Goal: Browse casually: Explore the website without a specific task or goal

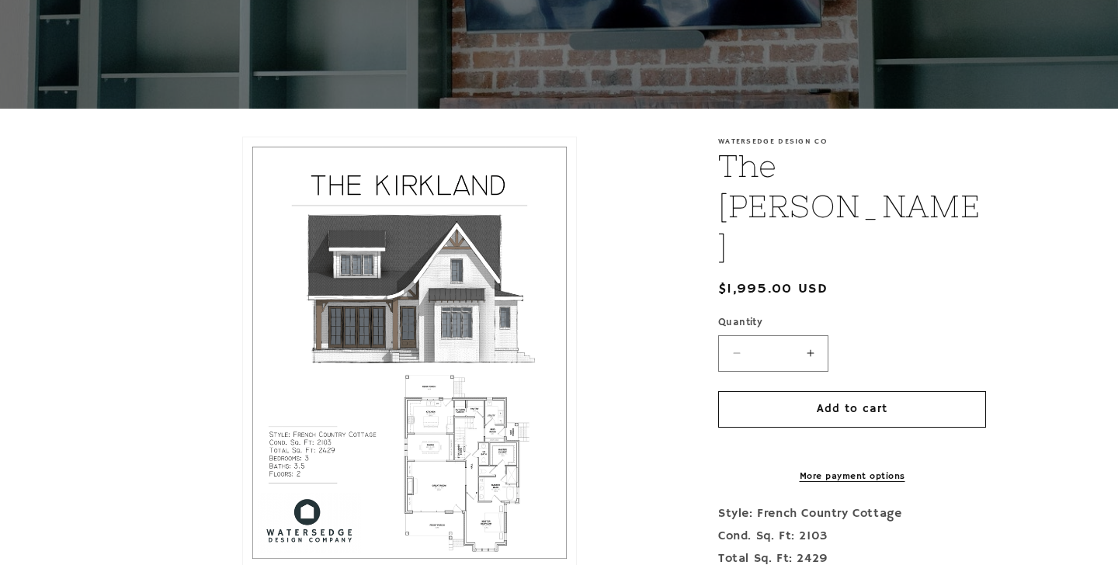
scroll to position [241, 0]
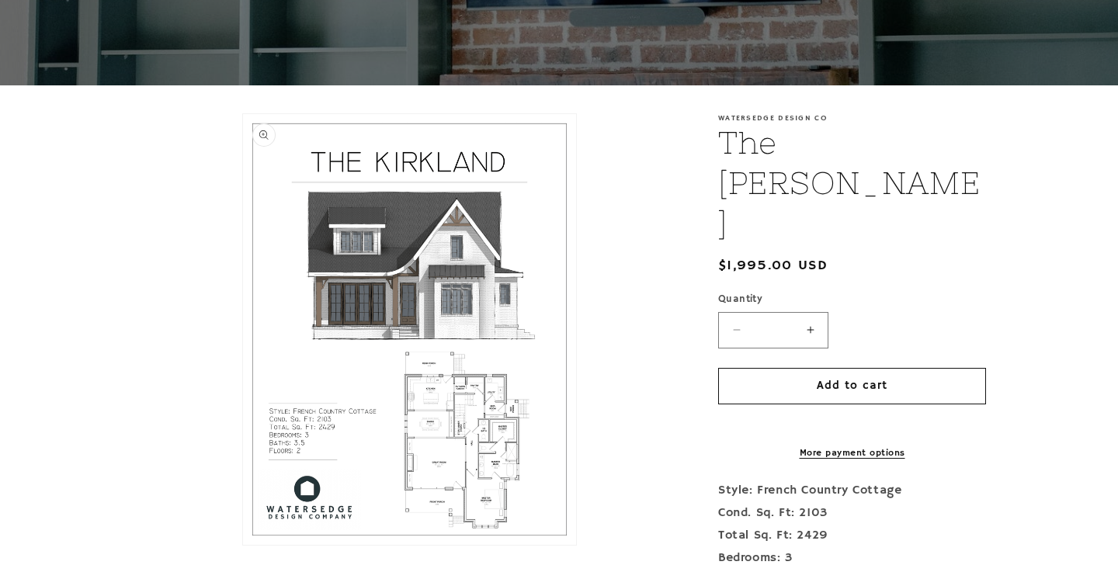
click at [243, 545] on button "Open media 1 in modal" at bounding box center [243, 545] width 0 height 0
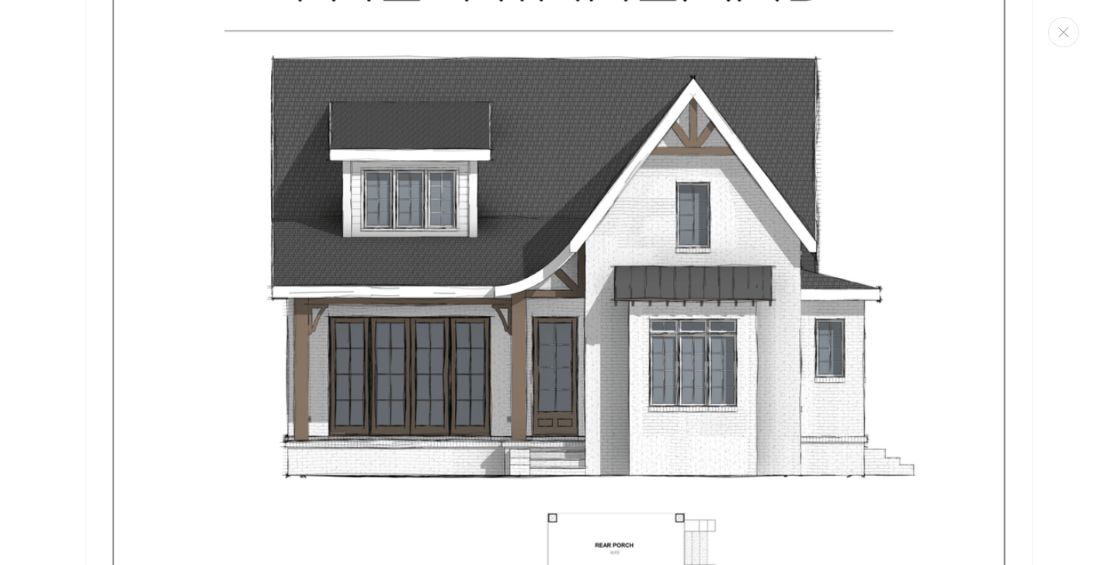
scroll to position [0, 0]
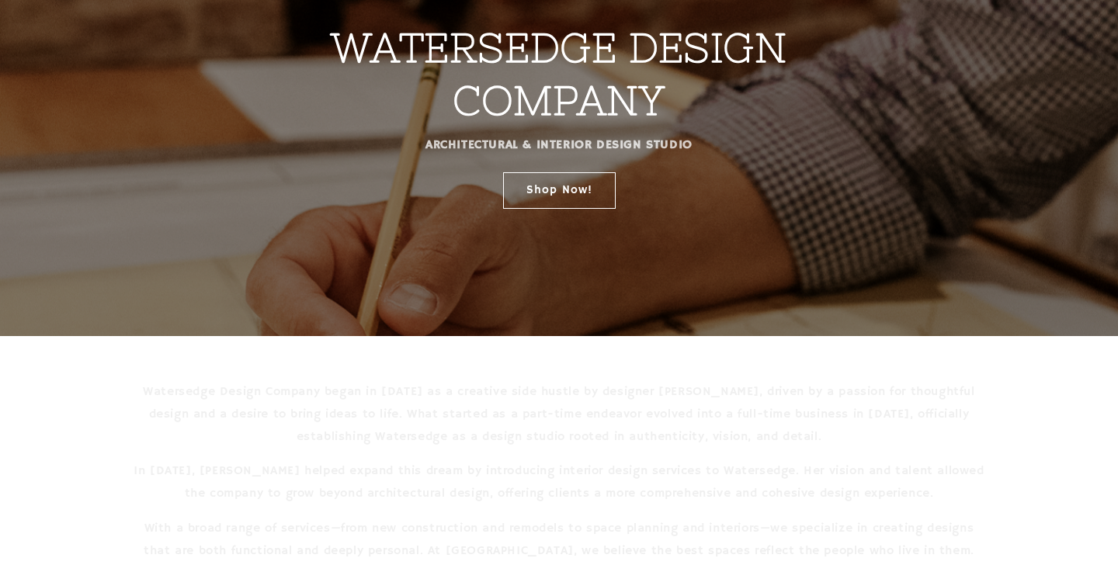
scroll to position [221, 0]
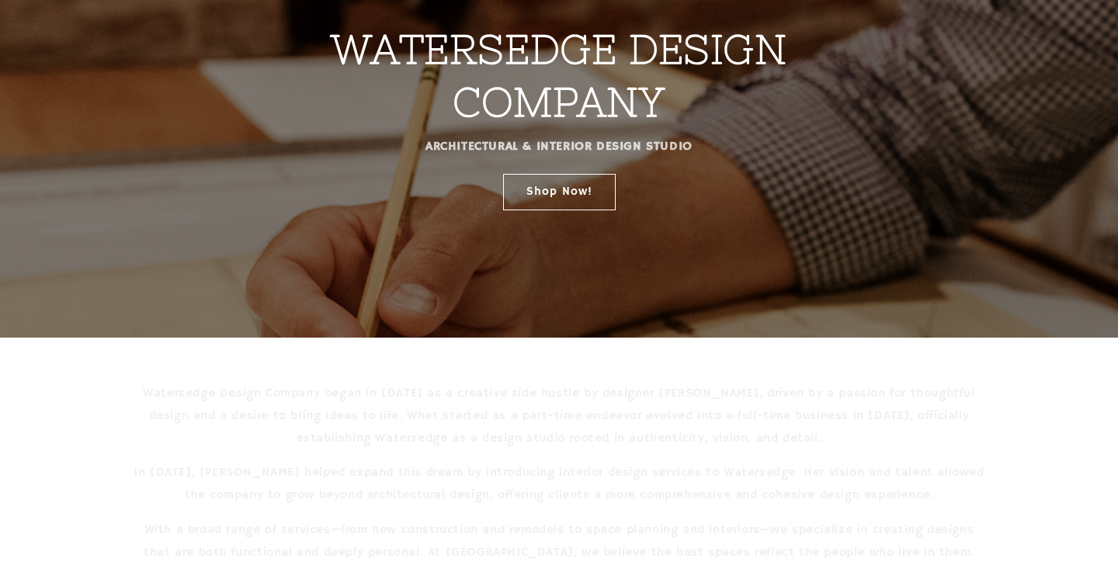
click at [556, 213] on div "WATERSEDGE DESIGN COMPANY ARCHITECTURAL & INTERIOR DESIGN STUDIO Shop Now!" at bounding box center [558, 59] width 691 height 366
click at [556, 211] on div "WATERSEDGE DESIGN COMPANY ARCHITECTURAL & INTERIOR DESIGN STUDIO Shop Now!" at bounding box center [558, 59] width 691 height 366
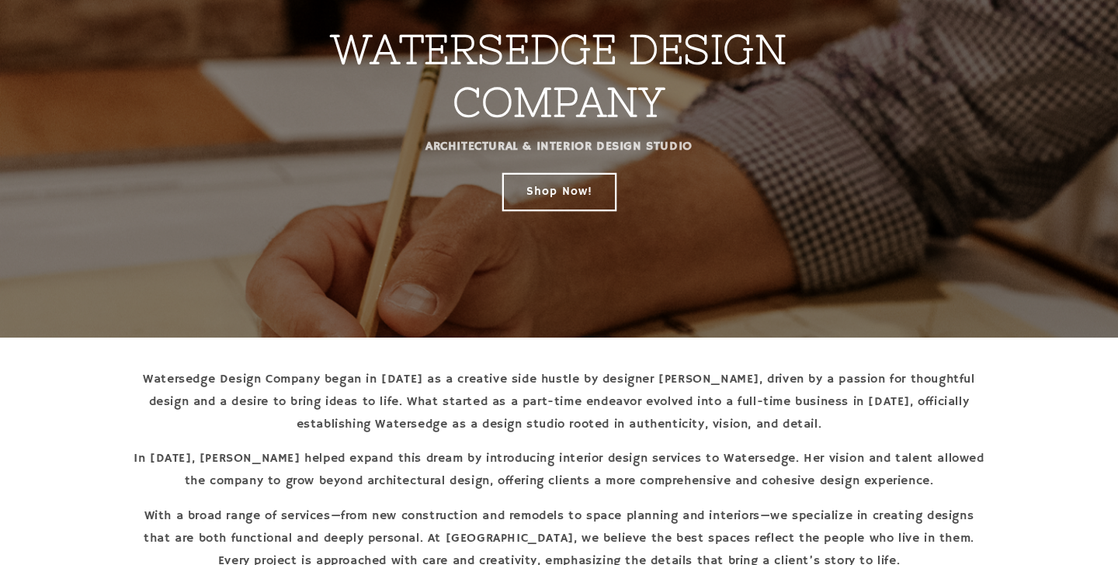
click at [556, 192] on link "Shop Now!" at bounding box center [559, 191] width 113 height 36
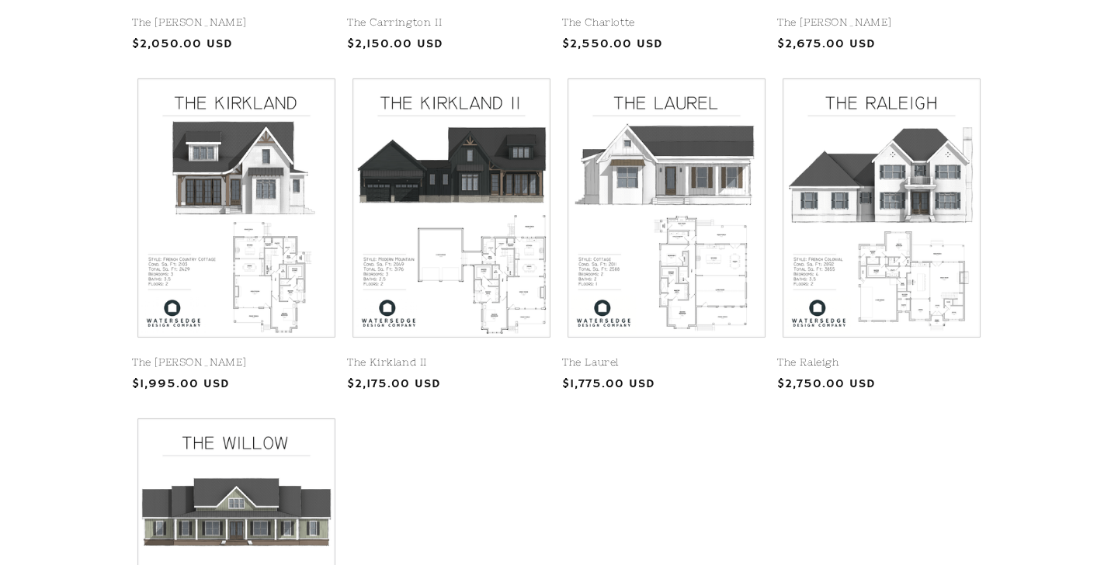
scroll to position [670, 0]
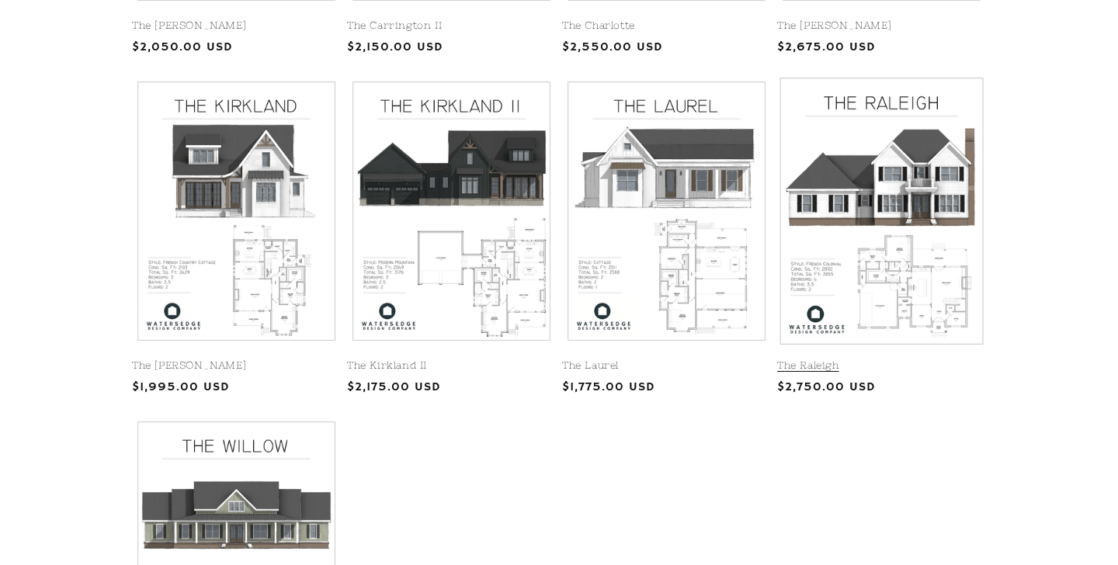
click at [880, 359] on link "The Raleigh" at bounding box center [881, 365] width 209 height 13
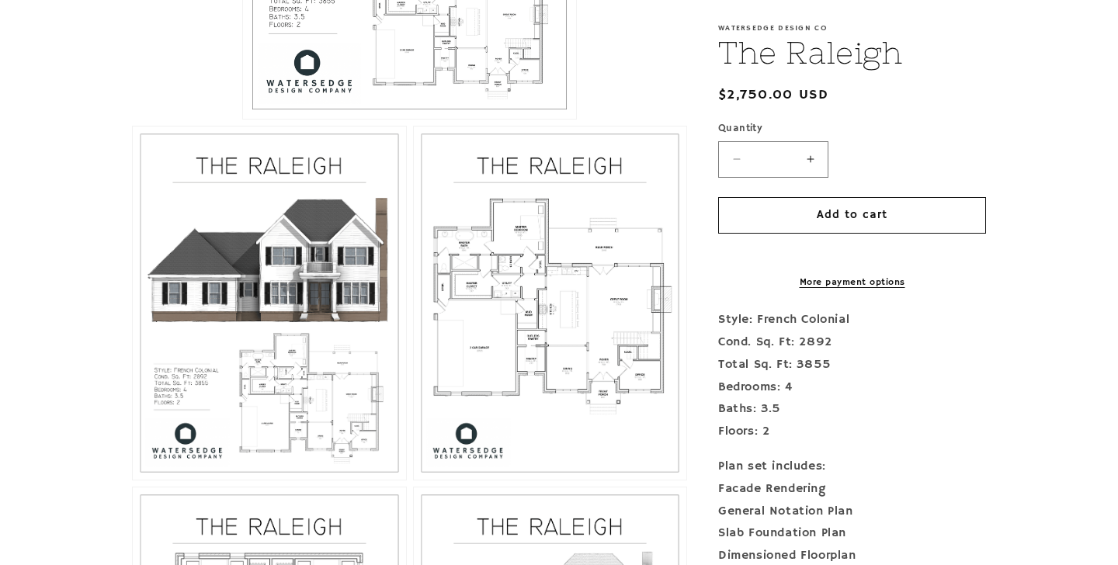
scroll to position [744, 0]
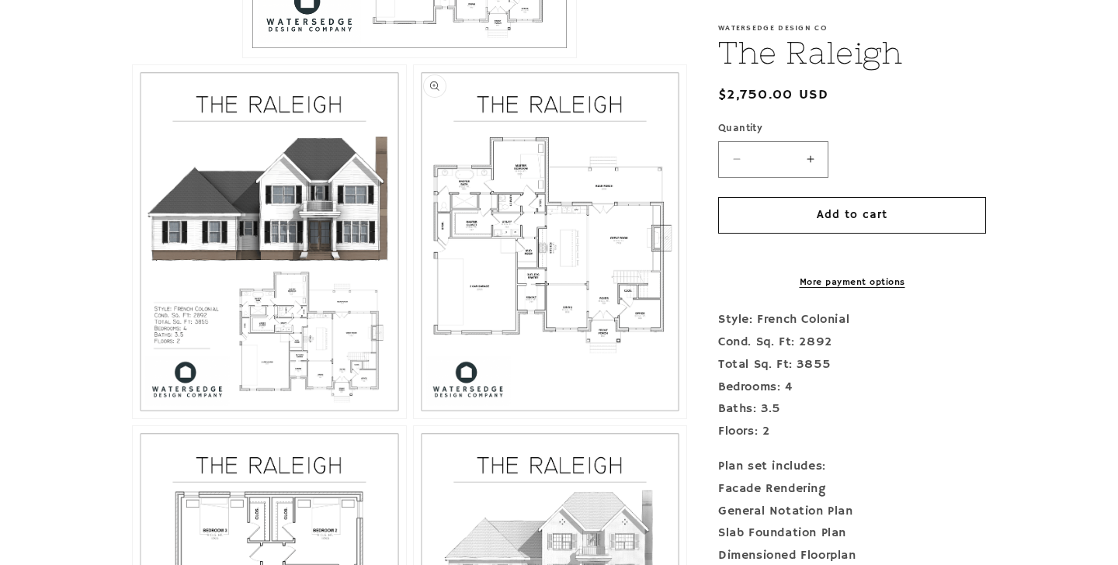
click at [414, 418] on button "Open media 3 in modal" at bounding box center [414, 418] width 0 height 0
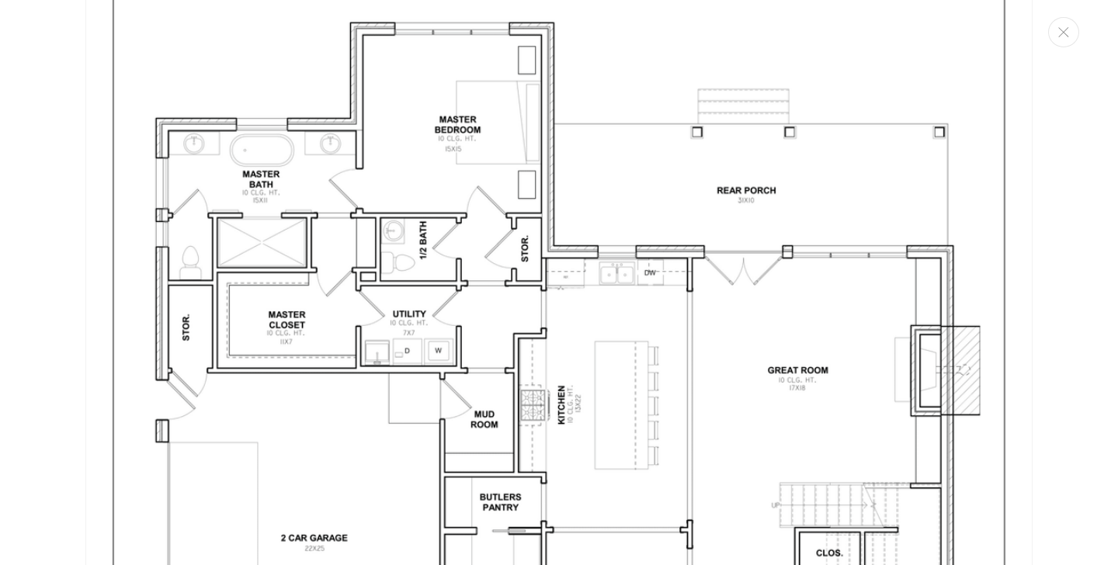
scroll to position [2727, 0]
